Goal: Task Accomplishment & Management: Use online tool/utility

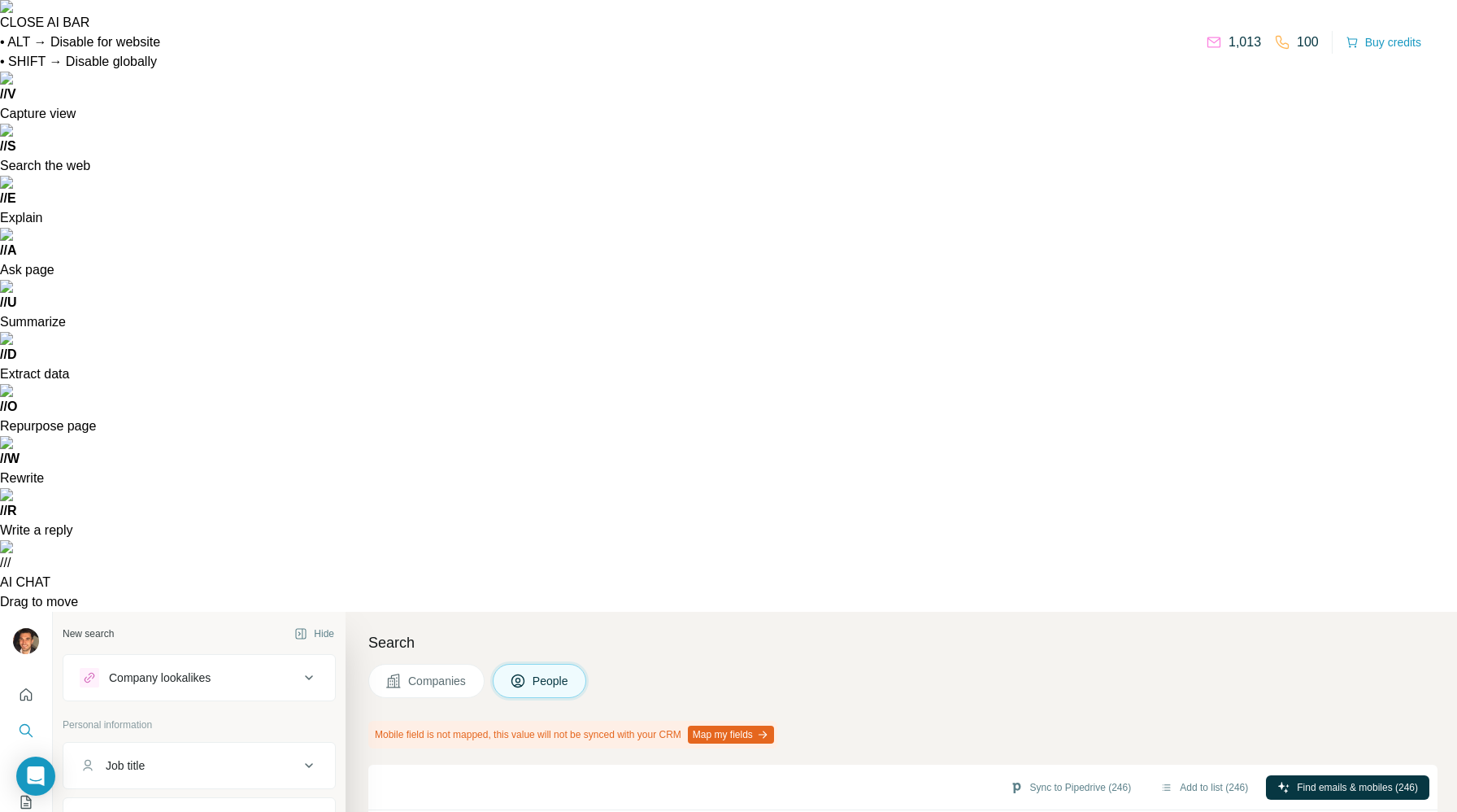
scroll to position [205, 0]
click at [1192, 775] on button "Add to list (246)" at bounding box center [1204, 786] width 110 height 25
click at [1171, 775] on button "Add to list (246)" at bounding box center [1204, 786] width 110 height 25
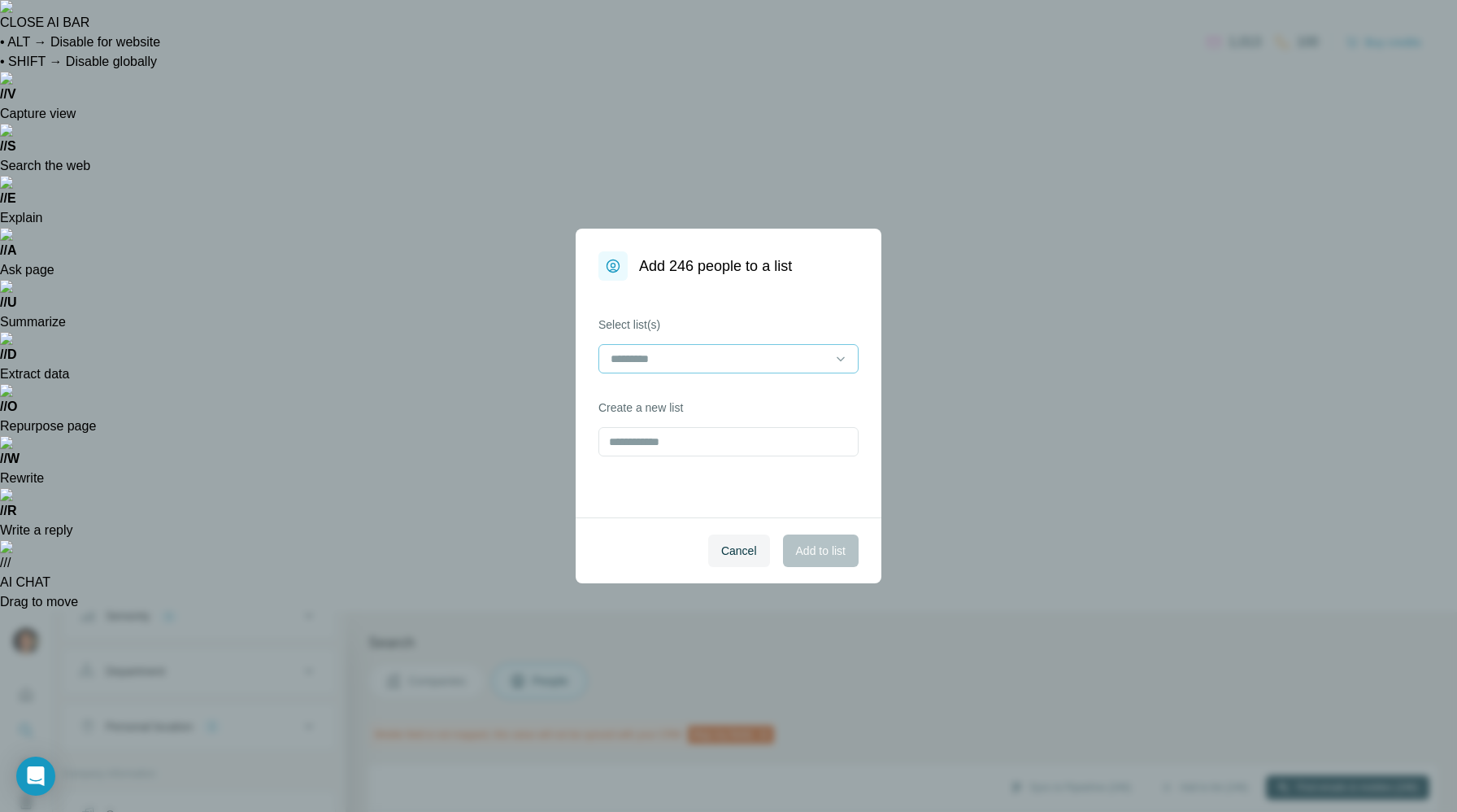
click at [684, 359] on input at bounding box center [719, 359] width 220 height 18
click at [632, 530] on div "Cancel Add to list" at bounding box center [728, 550] width 306 height 66
click at [657, 443] on input "text" at bounding box center [728, 442] width 260 height 29
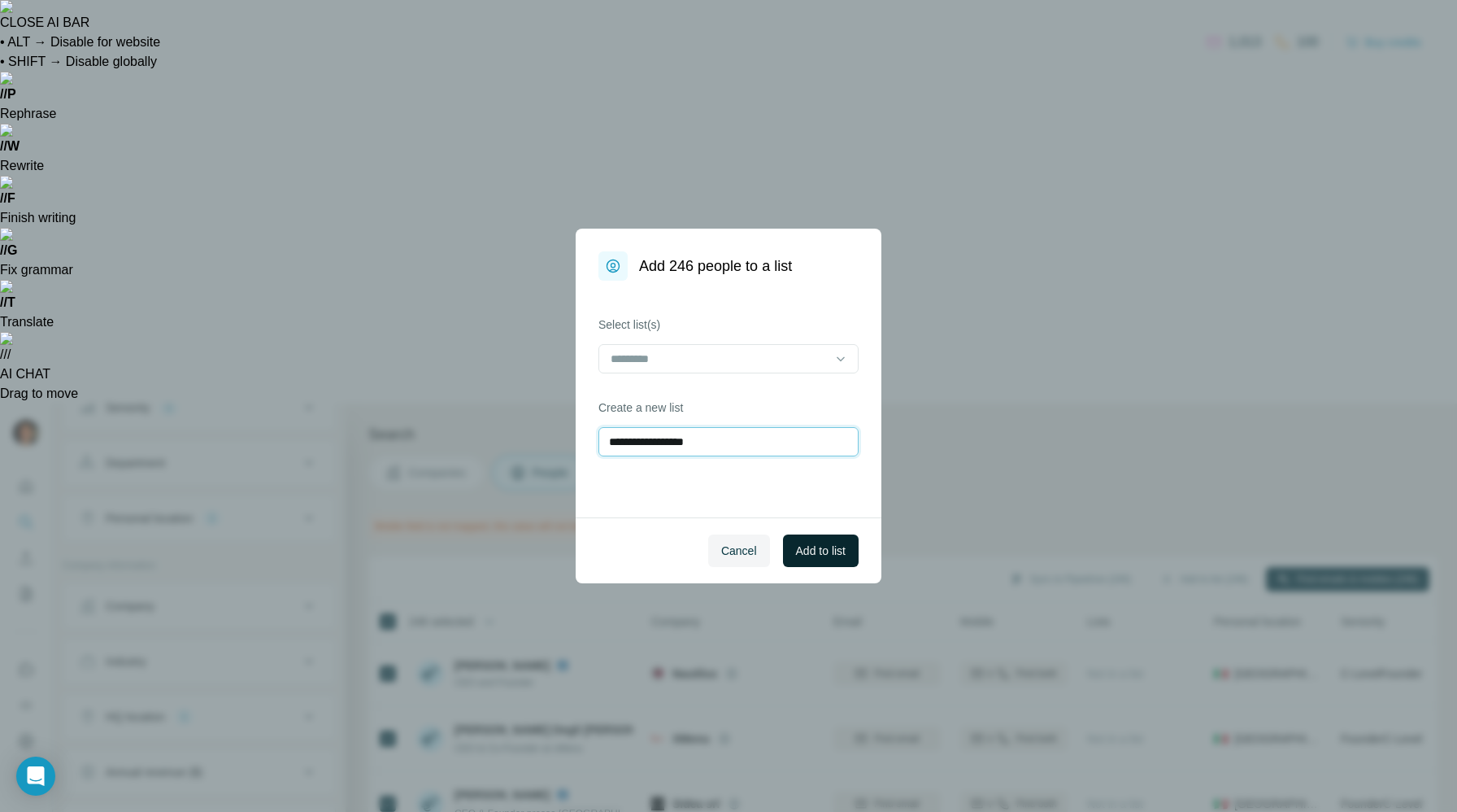
type input "**********"
click at [795, 558] on button "Add to list" at bounding box center [820, 551] width 76 height 33
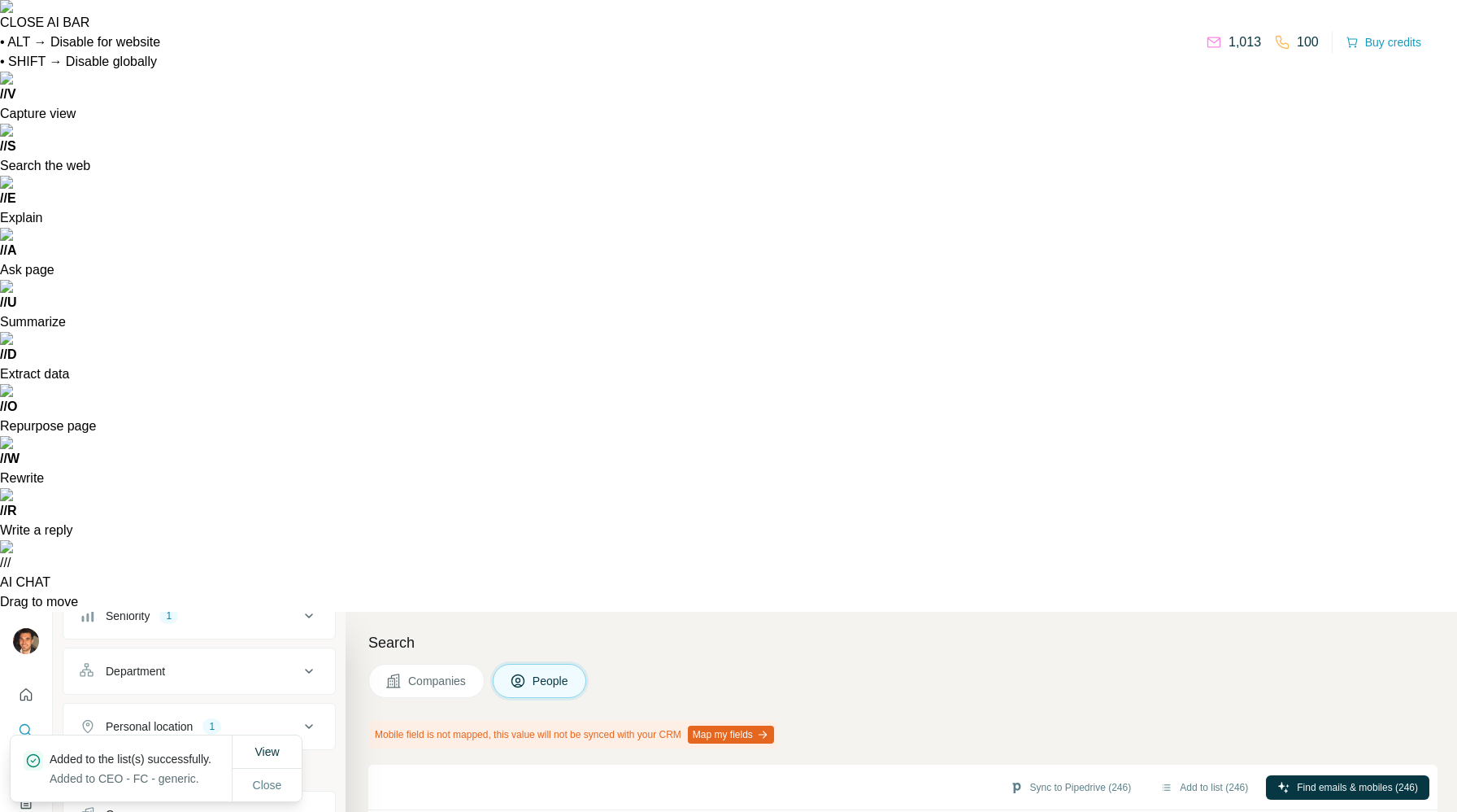
scroll to position [0, 0]
click at [169, 811] on div "1" at bounding box center [169, 820] width 19 height 15
click at [161, 811] on div "Seniority 1" at bounding box center [189, 820] width 220 height 16
click at [27, 758] on icon "Enrich CSV" at bounding box center [26, 766] width 16 height 16
